Goal: Information Seeking & Learning: Learn about a topic

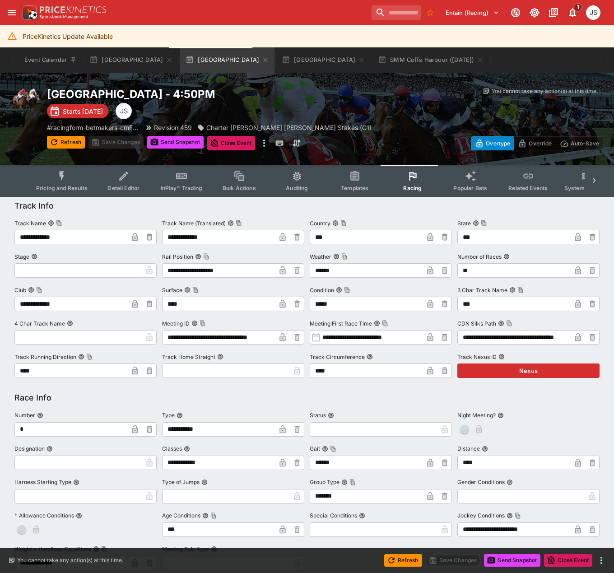
scroll to position [504, 0]
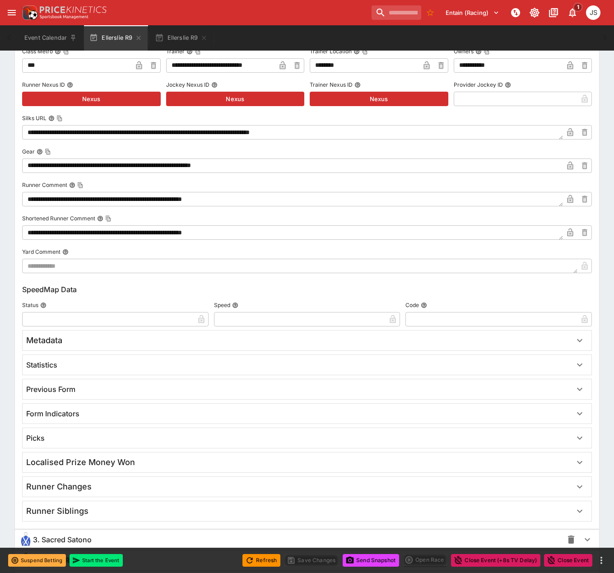
scroll to position [1129, 0]
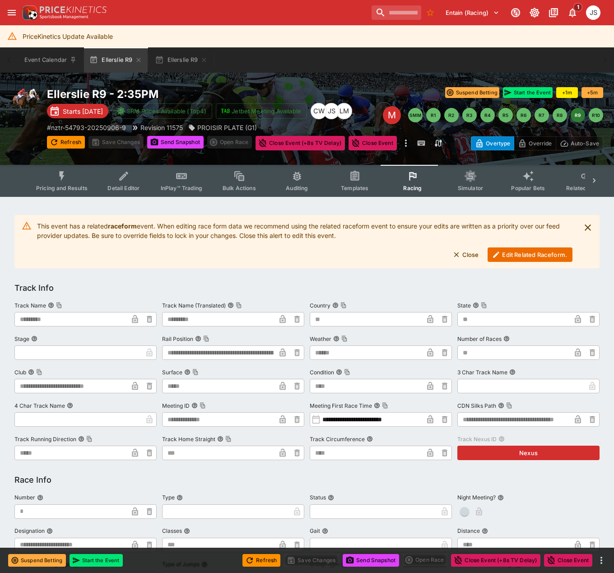
scroll to position [1129, 0]
